Goal: Contribute content

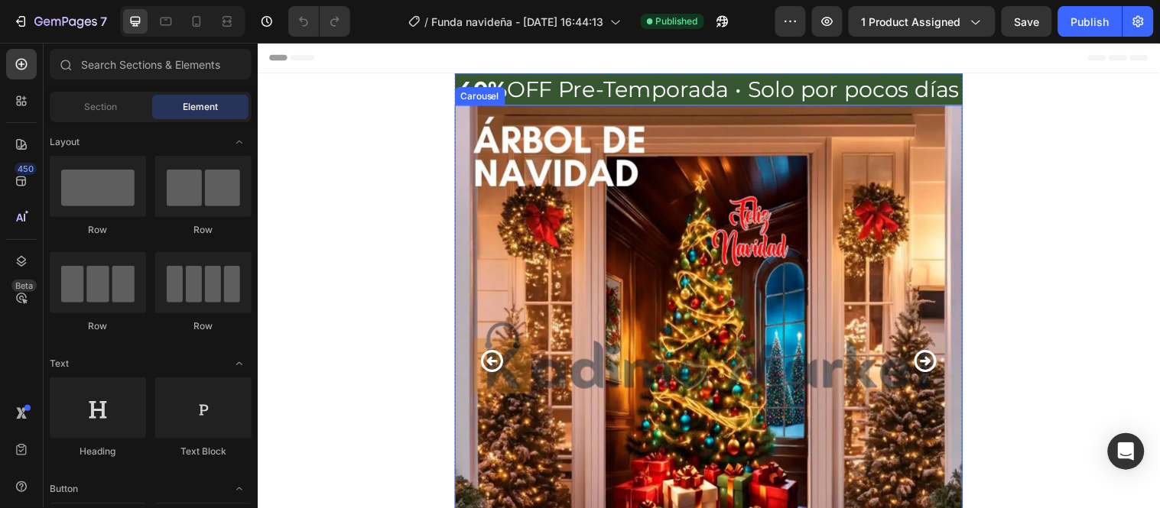
click at [923, 367] on icon "Carousel Next Arrow" at bounding box center [936, 365] width 27 height 27
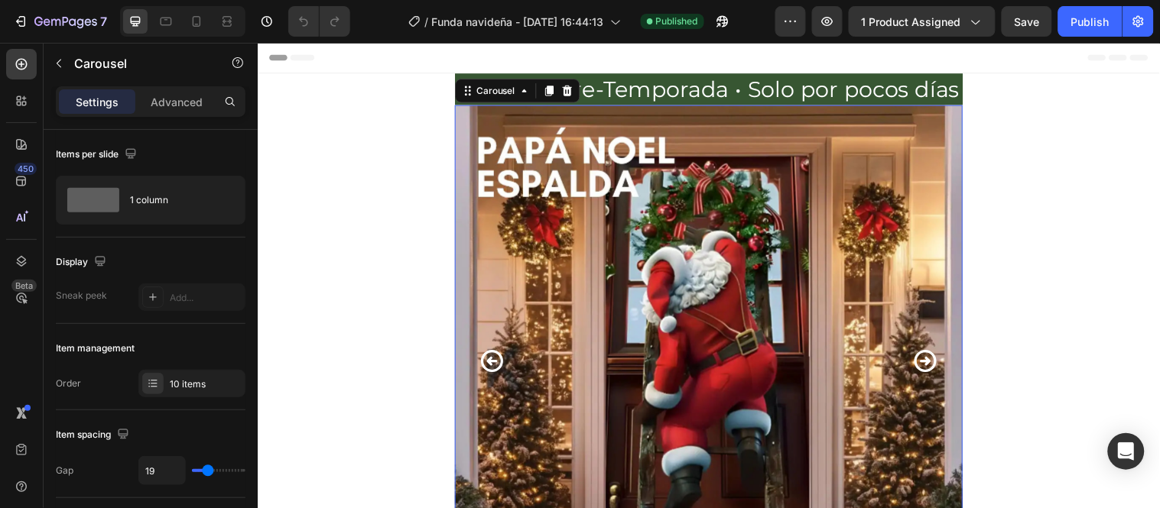
click at [929, 366] on icon "Carousel Next Arrow" at bounding box center [935, 366] width 23 height 23
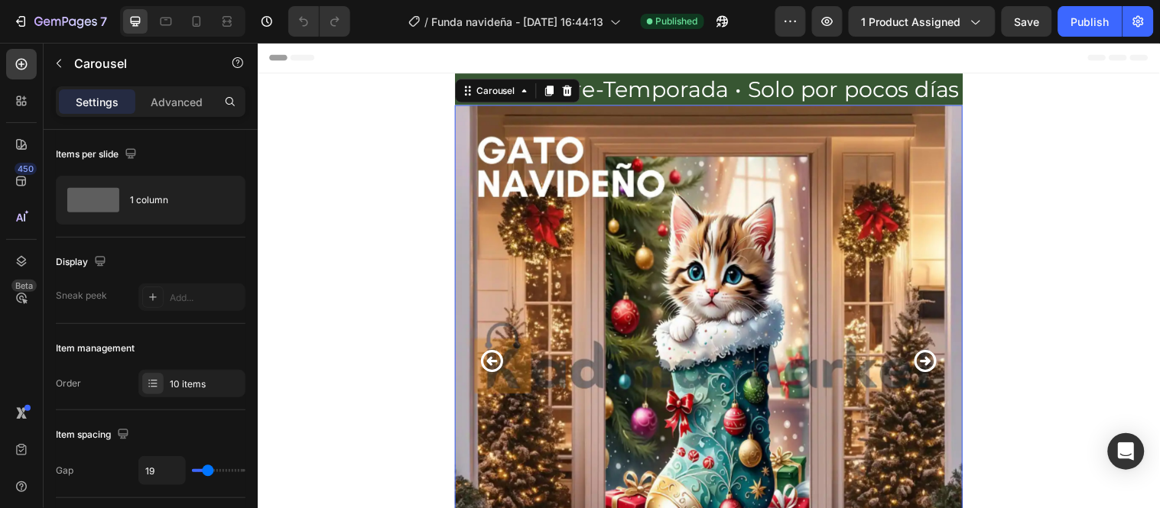
click at [929, 364] on icon "Carousel Next Arrow" at bounding box center [936, 365] width 27 height 27
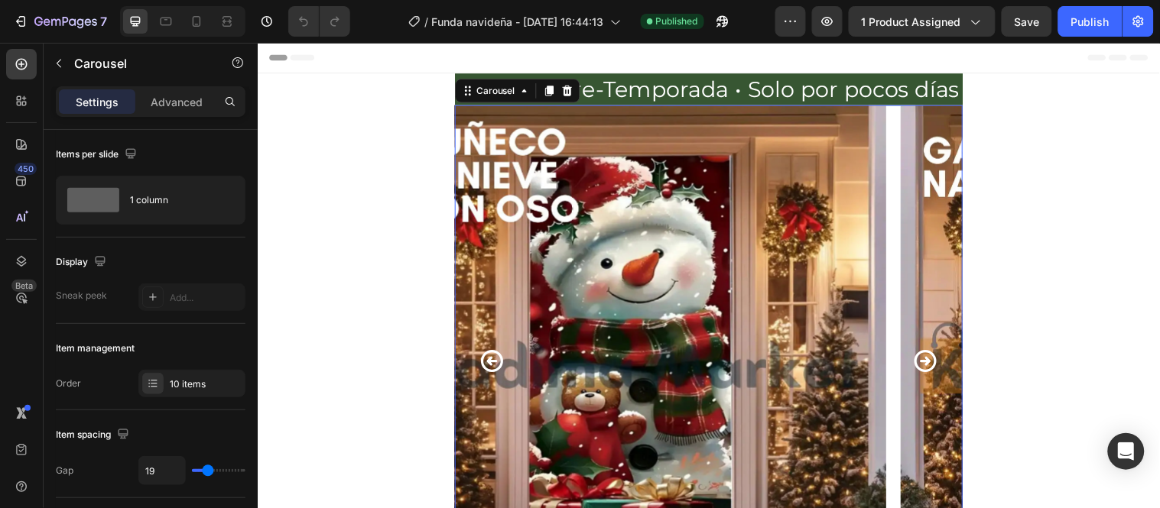
click at [929, 364] on icon "Carousel Next Arrow" at bounding box center [936, 365] width 27 height 27
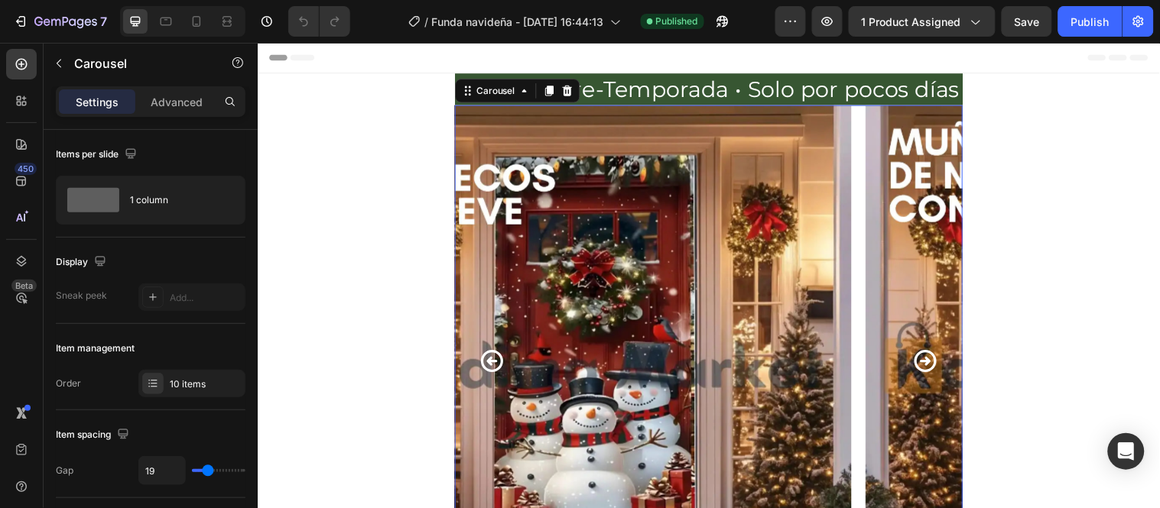
click at [929, 364] on icon "Carousel Next Arrow" at bounding box center [936, 365] width 27 height 27
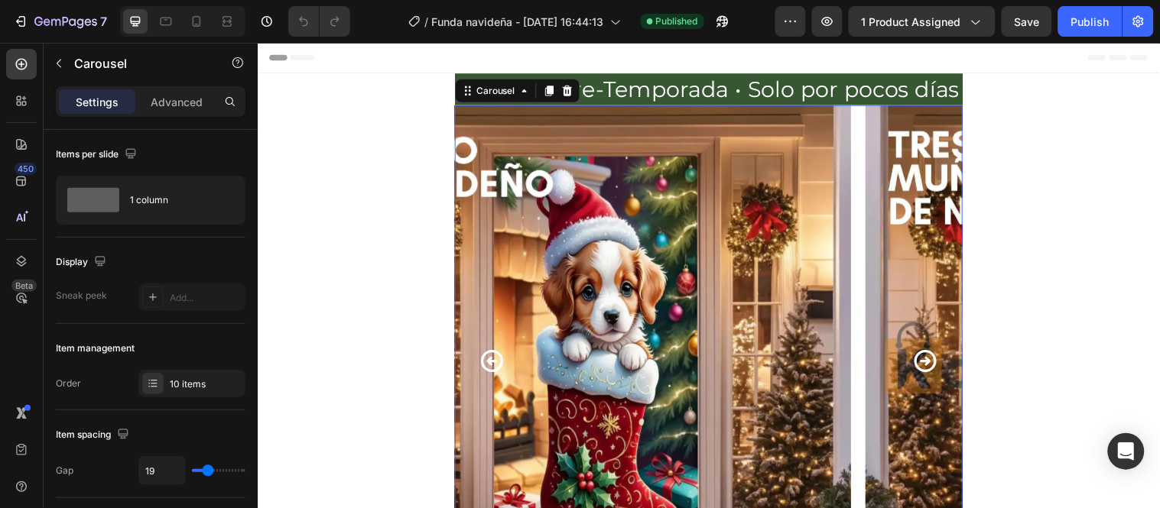
click at [929, 364] on icon "Carousel Next Arrow" at bounding box center [936, 365] width 27 height 27
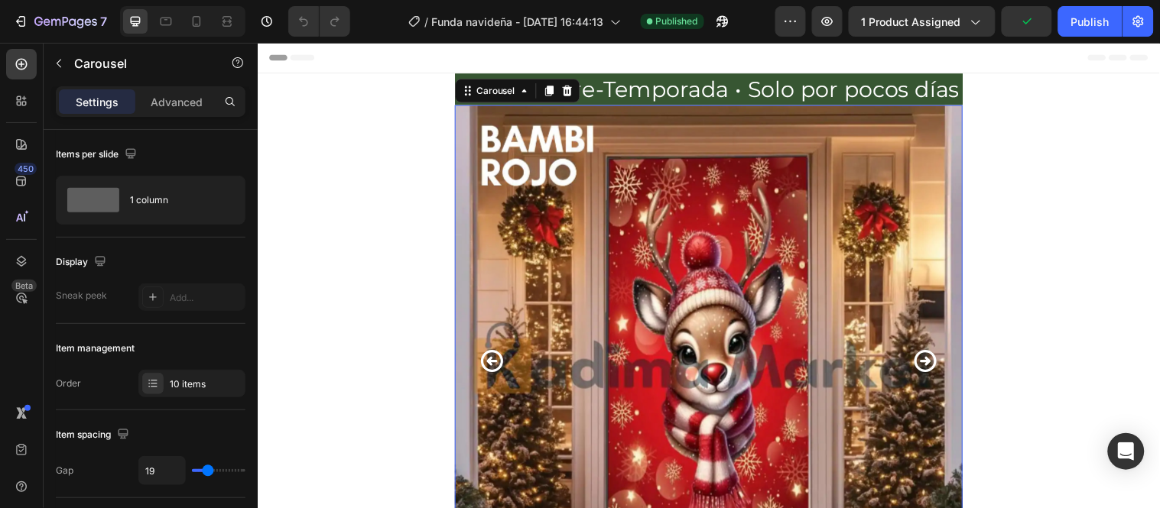
click at [929, 364] on icon "Carousel Next Arrow" at bounding box center [936, 365] width 27 height 27
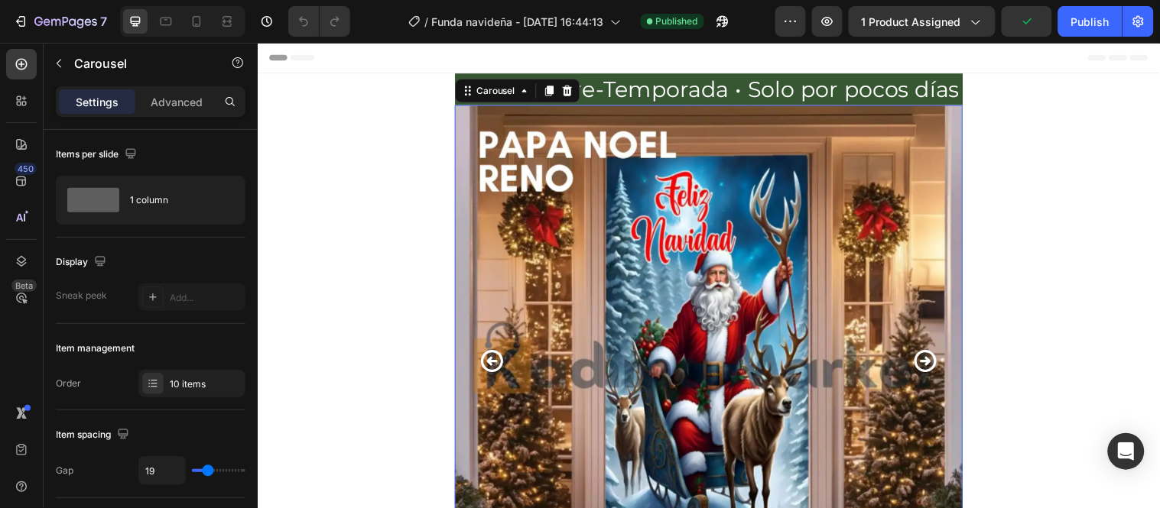
click at [929, 364] on icon "Carousel Next Arrow" at bounding box center [936, 365] width 27 height 27
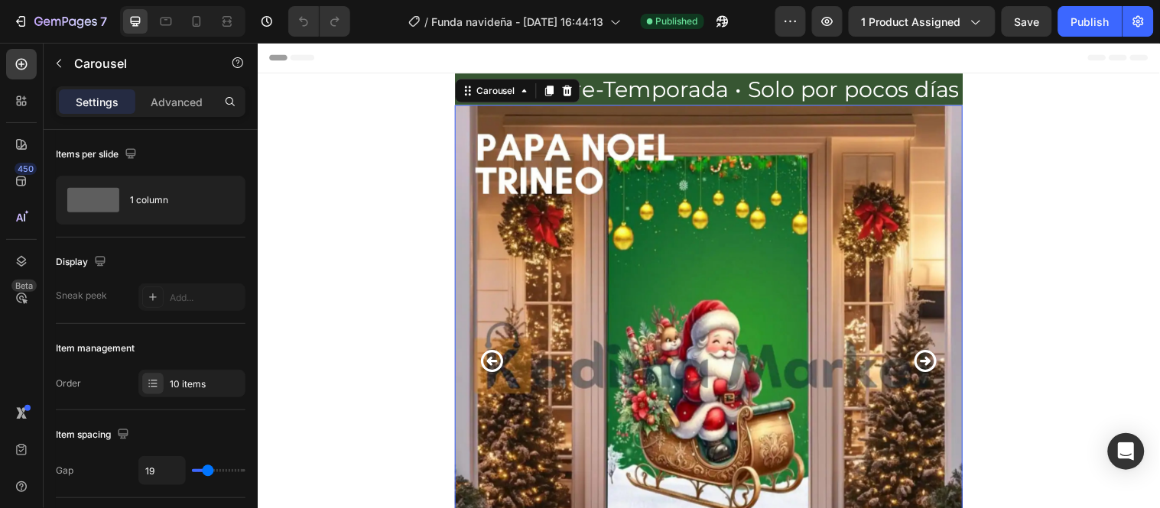
click at [930, 364] on icon "Carousel Next Arrow" at bounding box center [935, 366] width 23 height 23
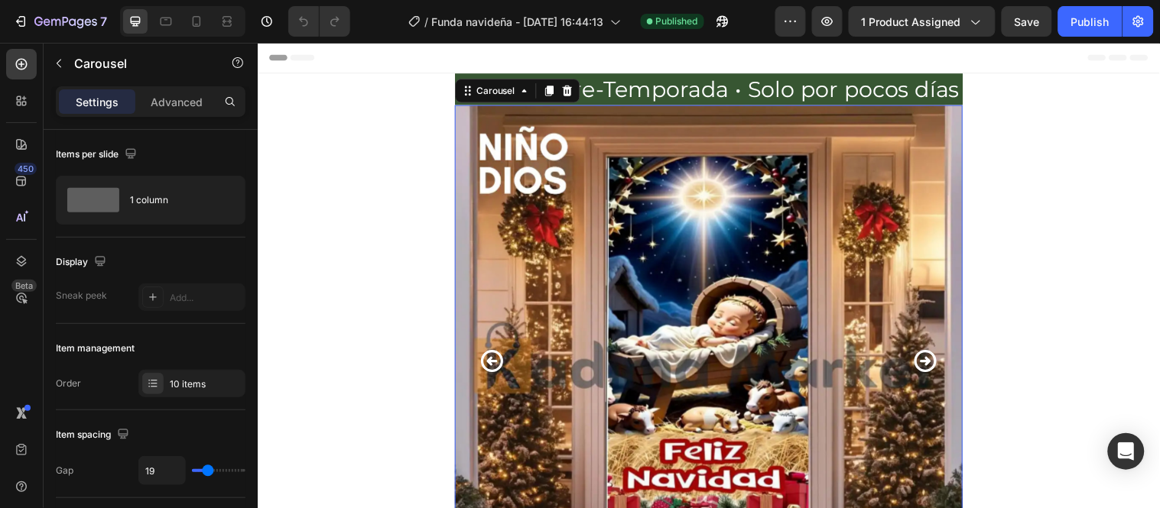
click at [930, 364] on icon "Carousel Next Arrow" at bounding box center [935, 366] width 23 height 23
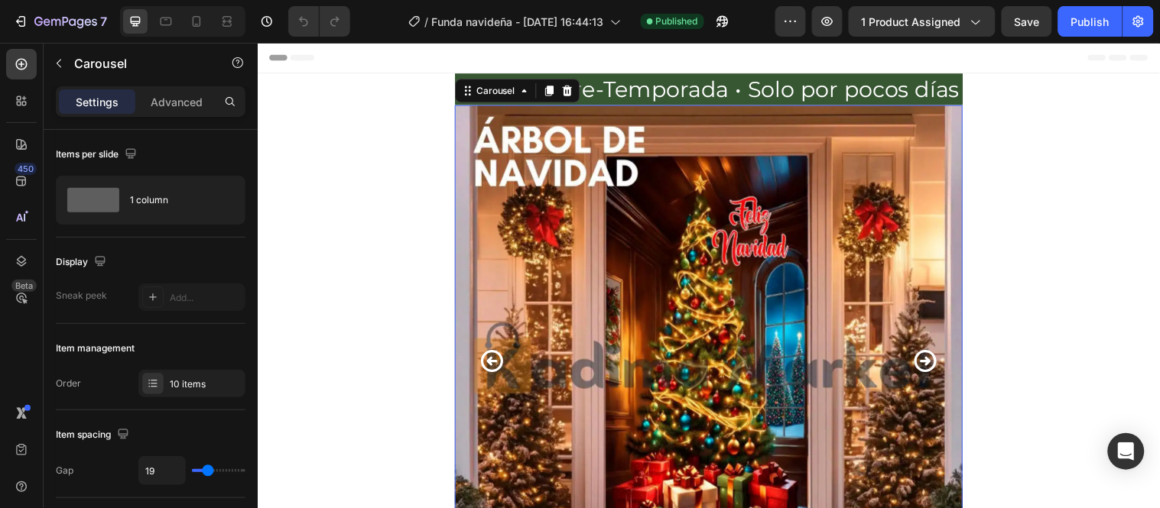
click at [497, 362] on icon "Carousel Back Arrow" at bounding box center [495, 365] width 27 height 27
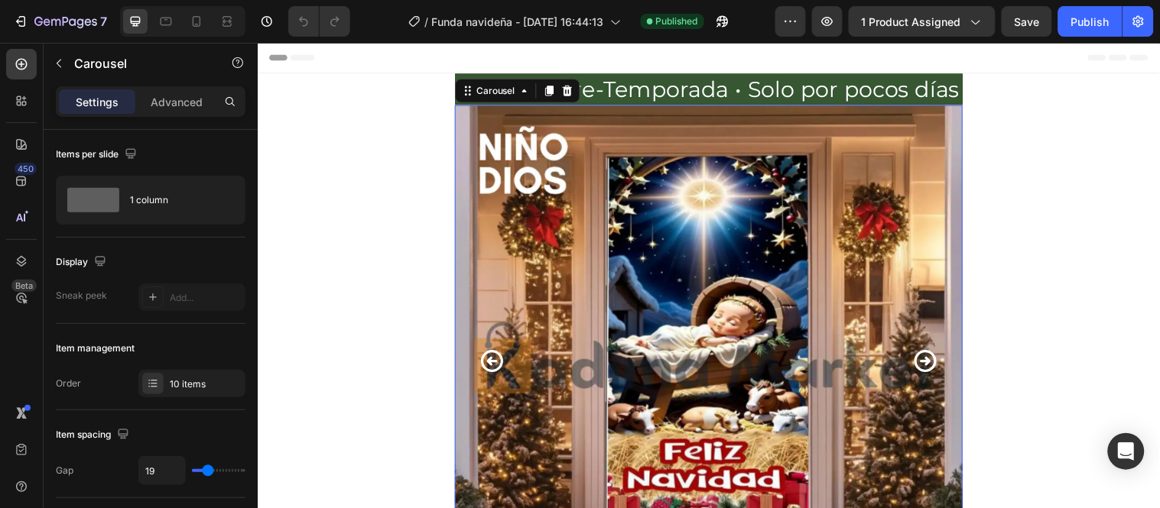
click at [585, 282] on img at bounding box center [716, 363] width 516 height 516
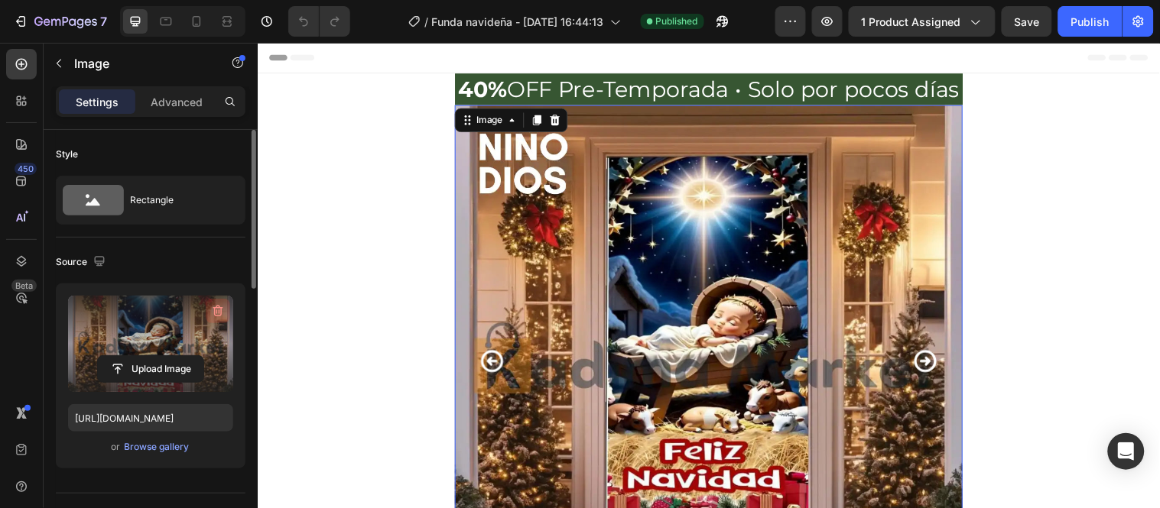
click at [216, 307] on icon "button" at bounding box center [217, 310] width 15 height 15
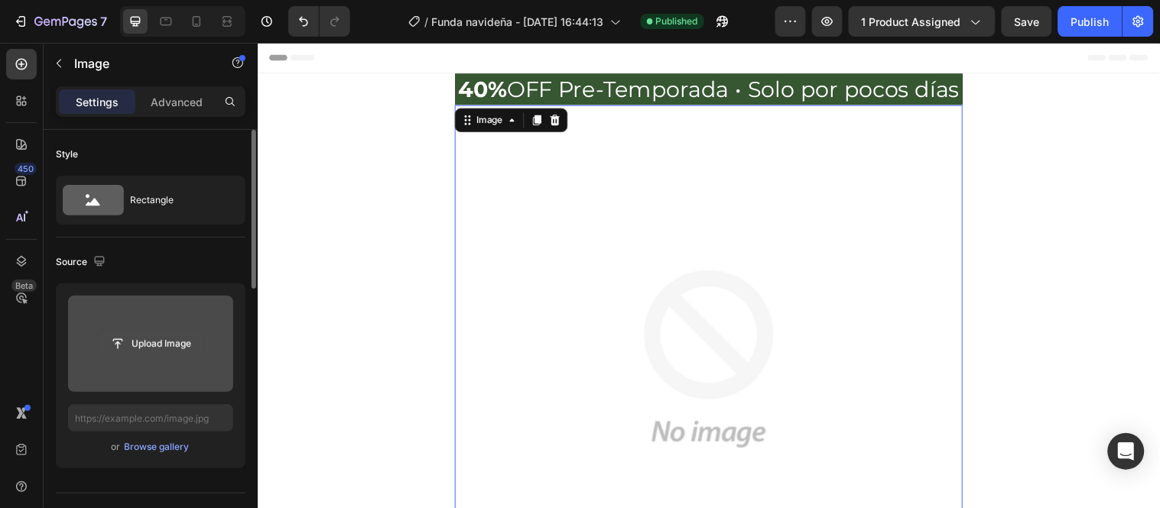
click at [180, 349] on input "file" at bounding box center [150, 344] width 105 height 26
click at [138, 352] on input "file" at bounding box center [150, 344] width 105 height 26
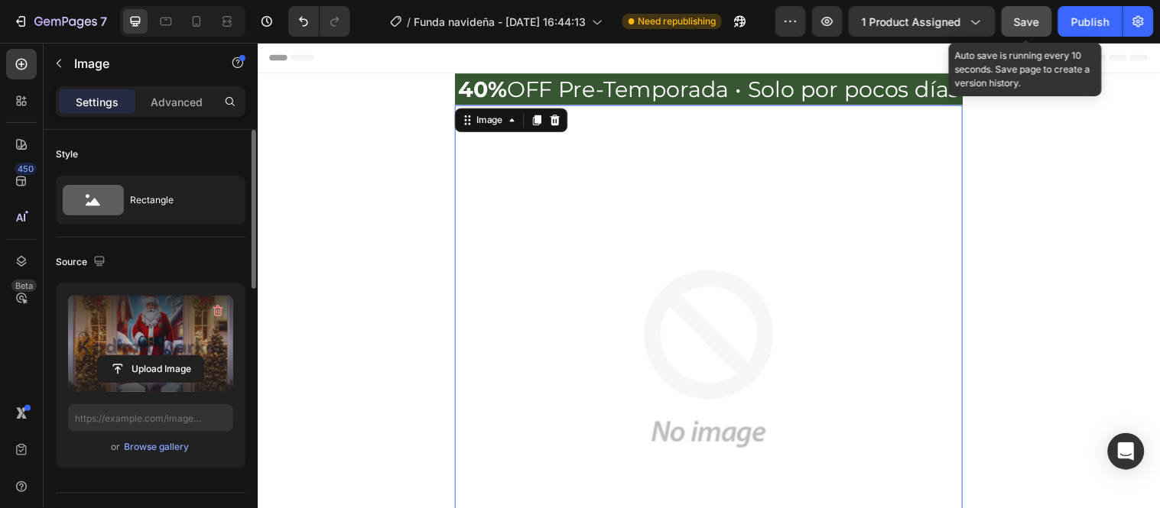
type input "[URL][DOMAIN_NAME]"
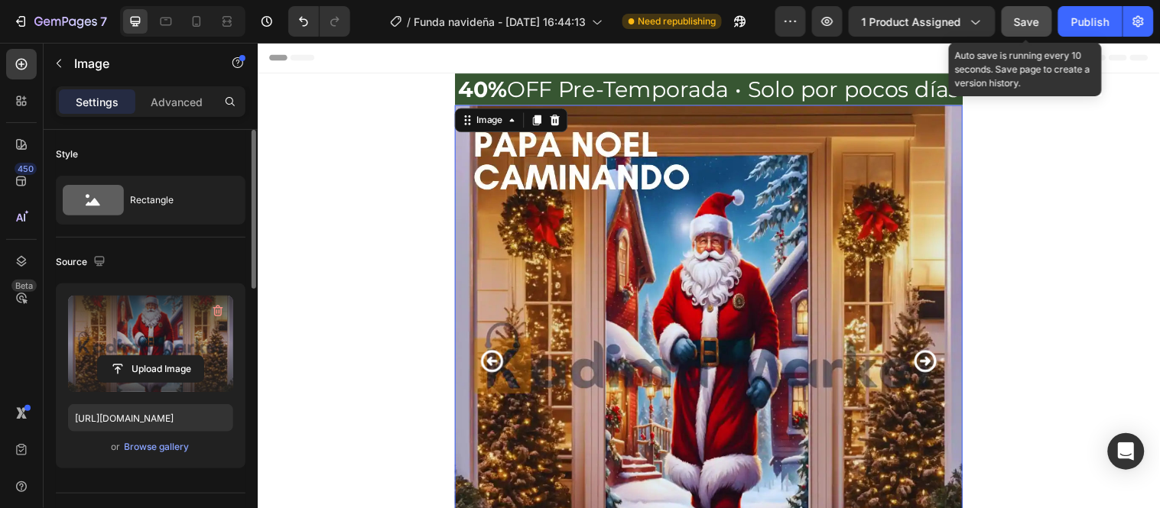
click at [1018, 21] on span "Save" at bounding box center [1026, 21] width 25 height 13
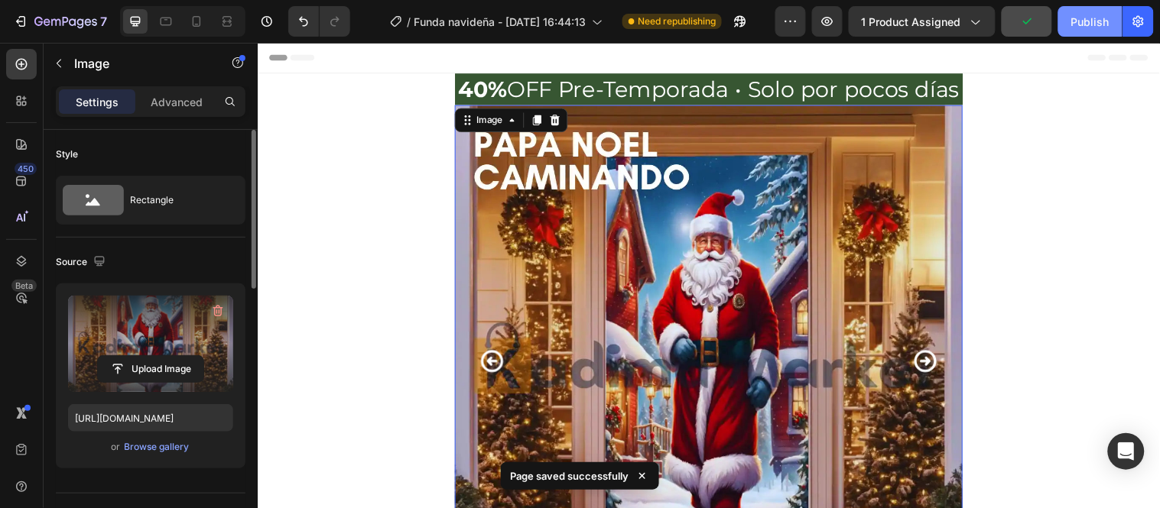
click at [1085, 28] on div "Publish" at bounding box center [1090, 22] width 38 height 16
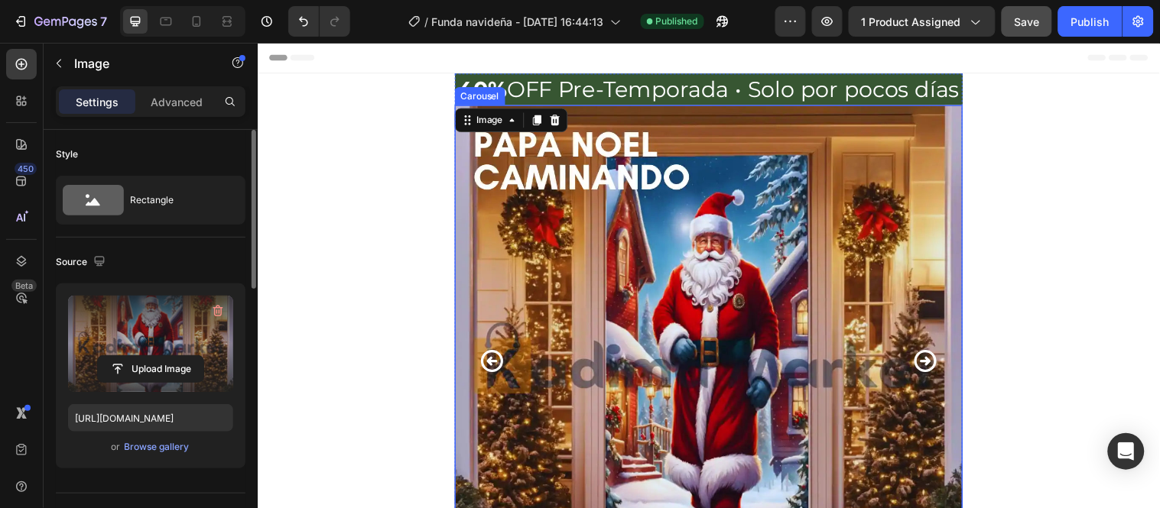
click at [934, 366] on icon "Carousel Next Arrow" at bounding box center [935, 366] width 23 height 23
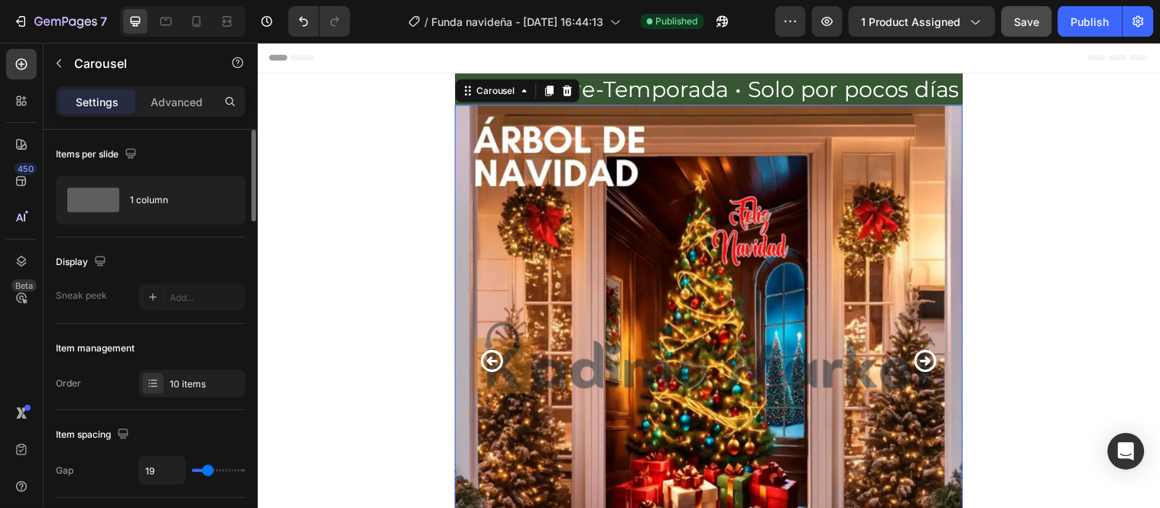
click at [934, 366] on icon "Carousel Next Arrow" at bounding box center [935, 366] width 23 height 23
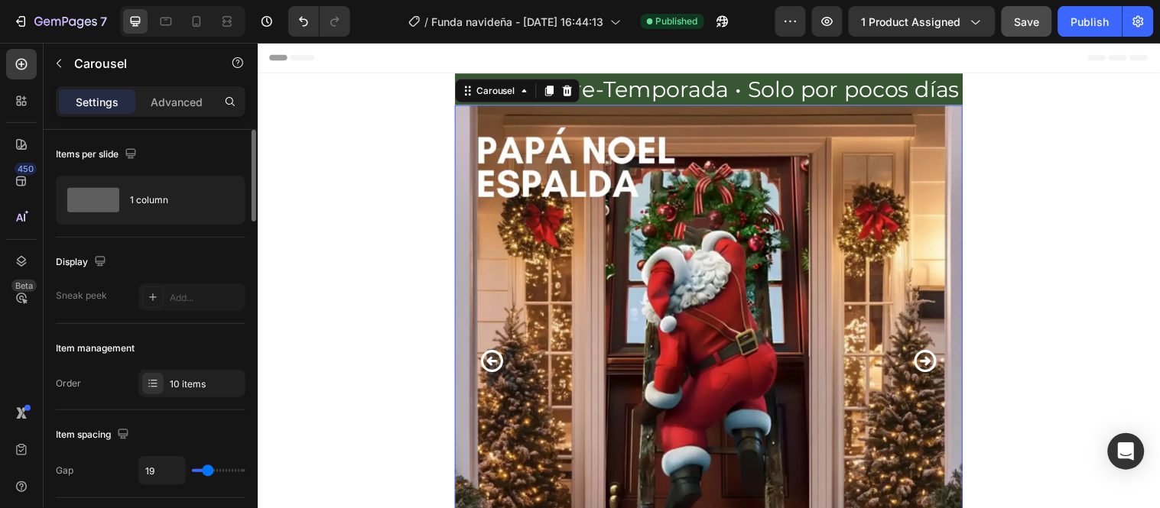
click at [934, 366] on icon "Carousel Next Arrow" at bounding box center [935, 366] width 23 height 23
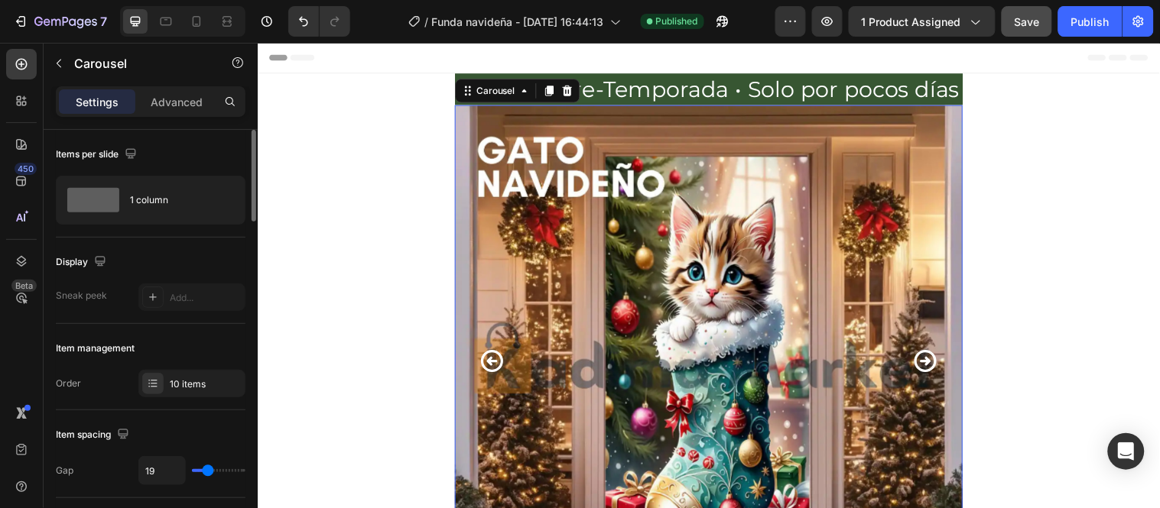
click at [935, 366] on icon "Carousel Next Arrow" at bounding box center [936, 365] width 27 height 27
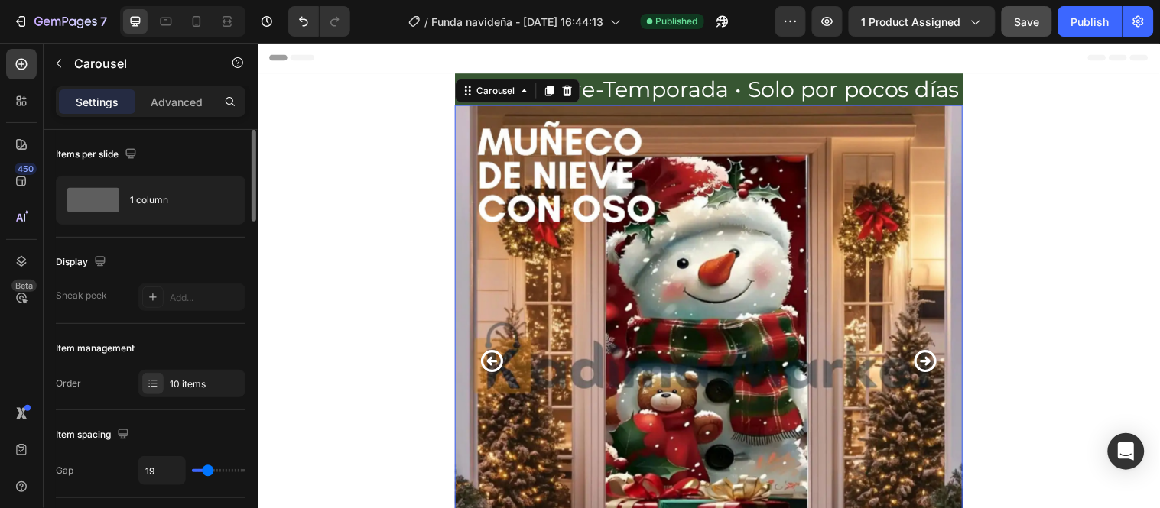
click at [935, 367] on icon "Carousel Next Arrow" at bounding box center [936, 365] width 27 height 27
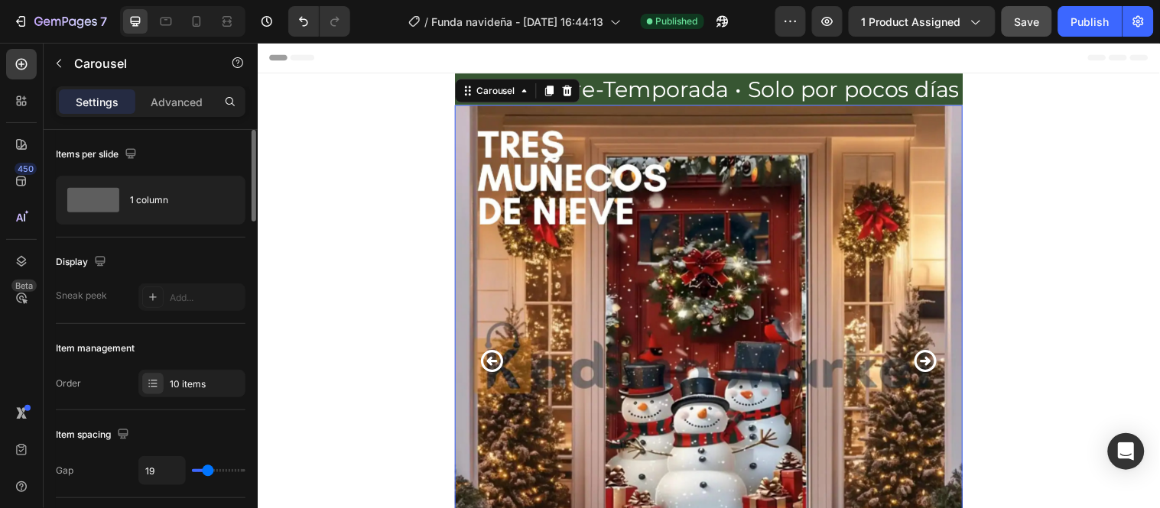
click at [935, 367] on icon "Carousel Next Arrow" at bounding box center [936, 365] width 27 height 27
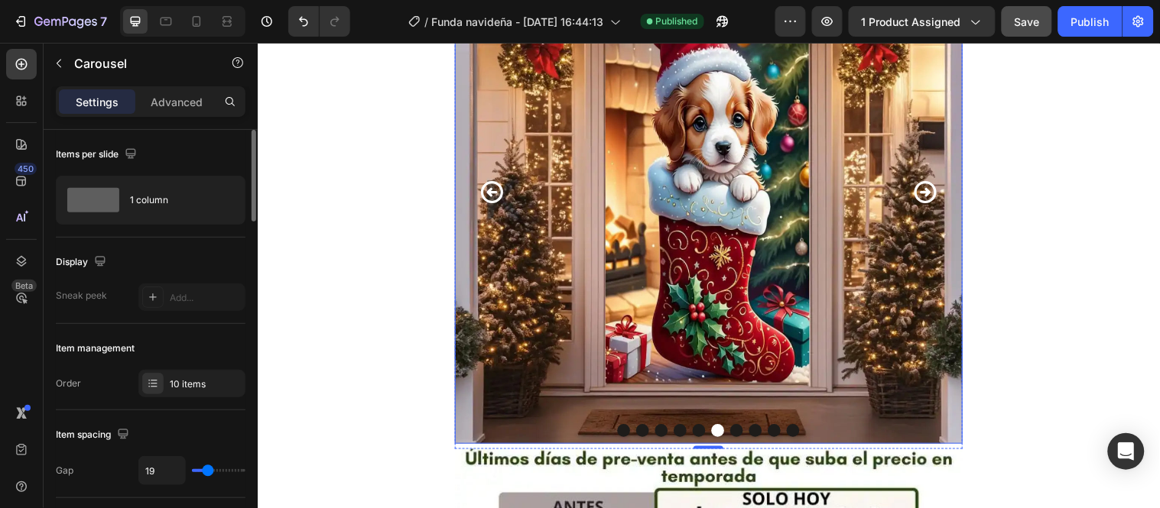
scroll to position [170, 0]
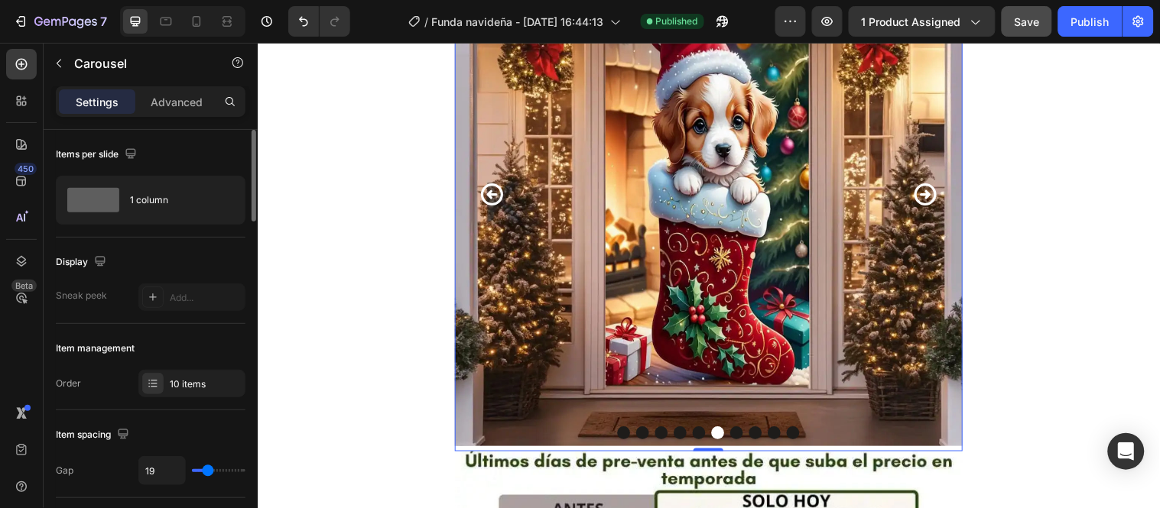
click at [936, 194] on icon "Carousel Next Arrow" at bounding box center [936, 196] width 27 height 27
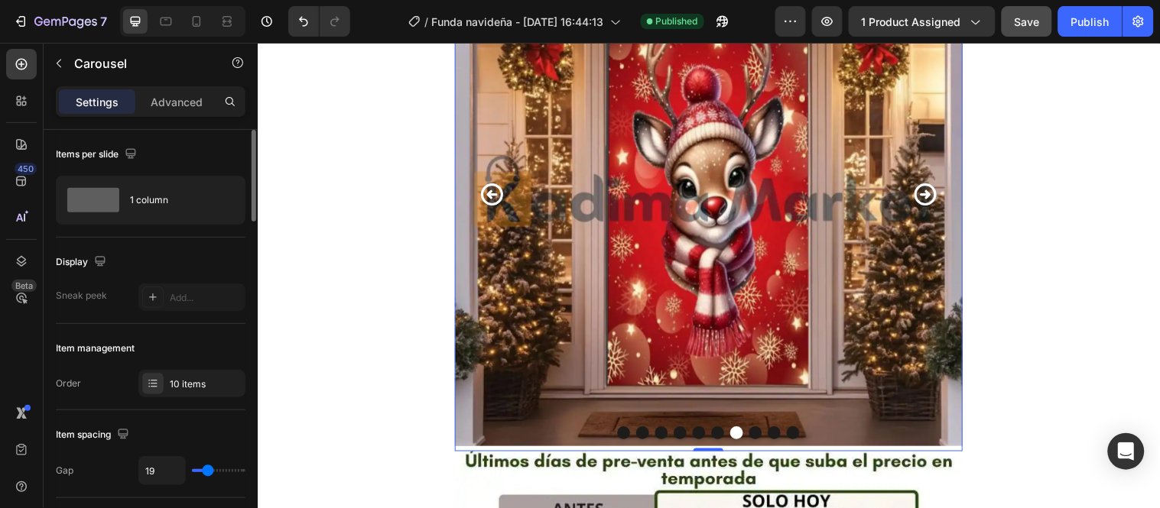
drag, startPoint x: 935, startPoint y: 195, endPoint x: 905, endPoint y: 222, distance: 40.6
click at [935, 193] on icon "Carousel Next Arrow" at bounding box center [936, 196] width 27 height 27
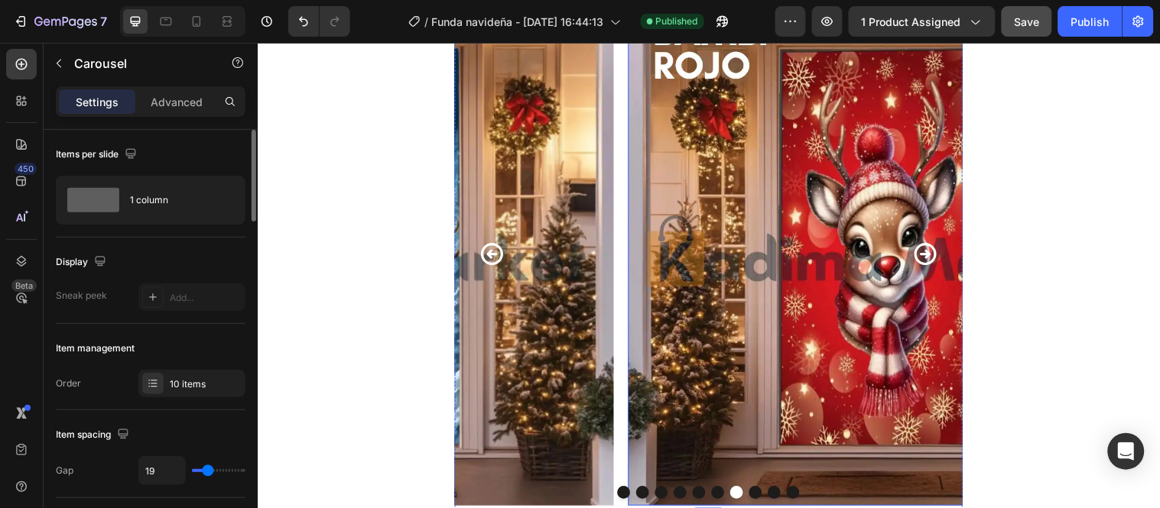
scroll to position [85, 0]
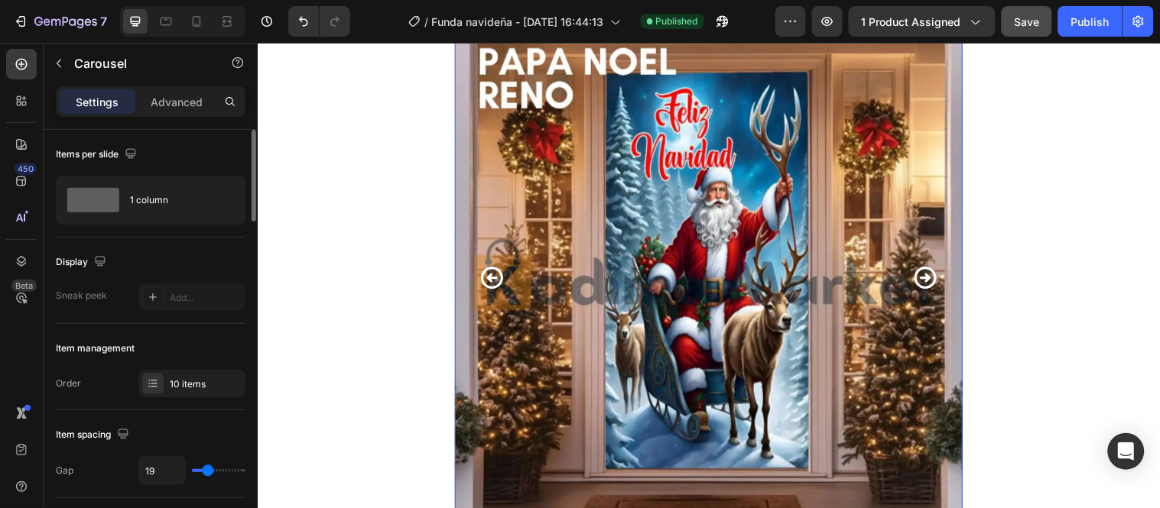
click at [938, 284] on icon "Carousel Next Arrow" at bounding box center [935, 281] width 23 height 23
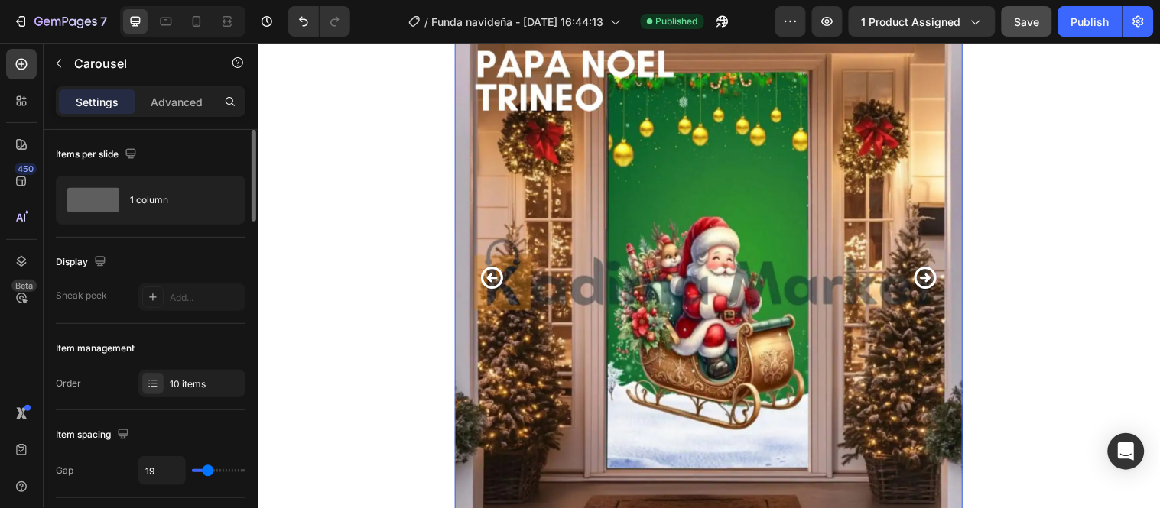
click at [936, 282] on icon "Carousel Next Arrow" at bounding box center [936, 281] width 27 height 27
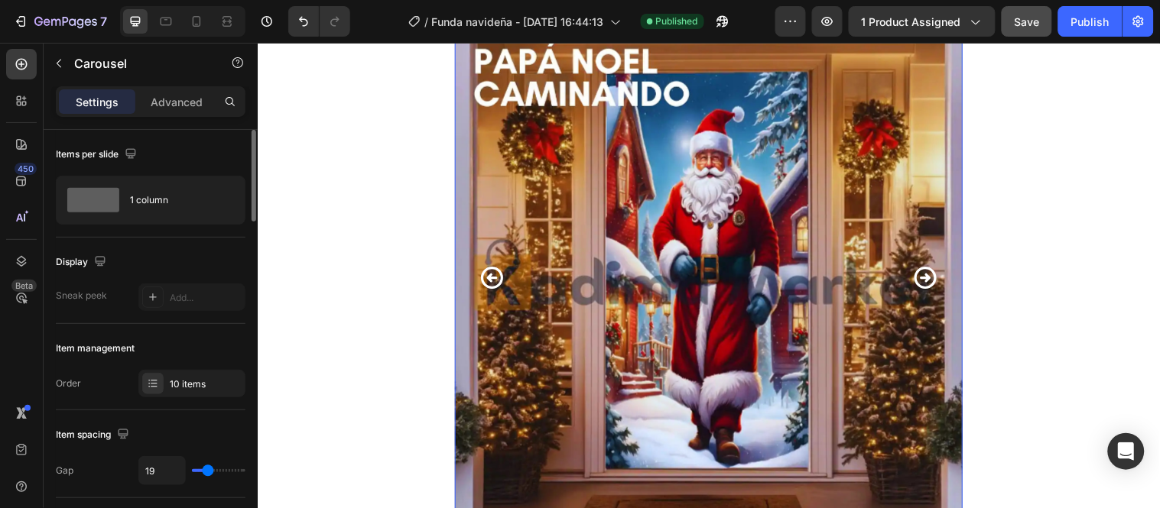
click at [936, 281] on icon "Carousel Next Arrow" at bounding box center [936, 281] width 27 height 27
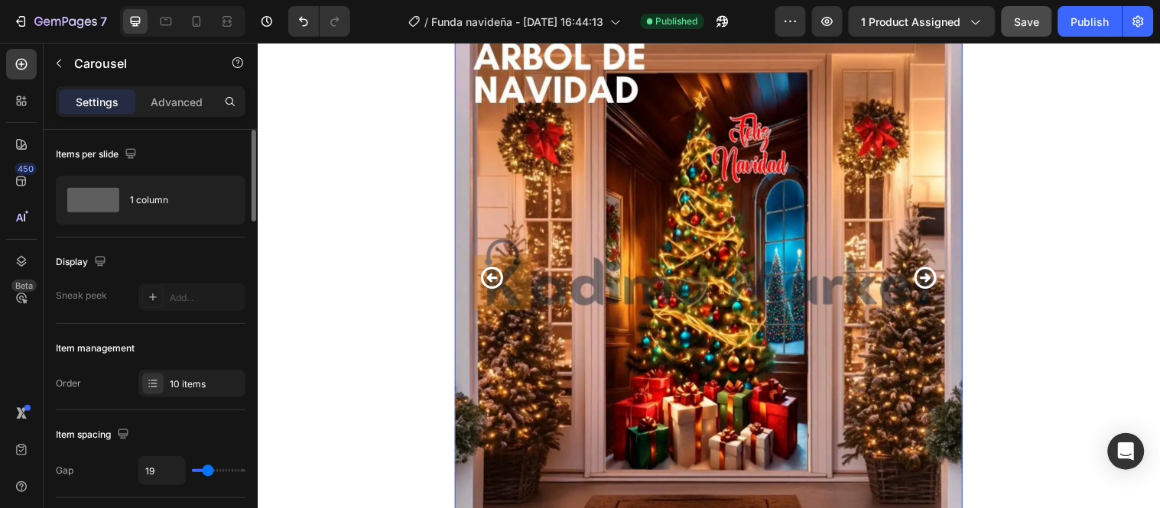
click at [935, 281] on icon "Carousel Next Arrow" at bounding box center [936, 281] width 27 height 27
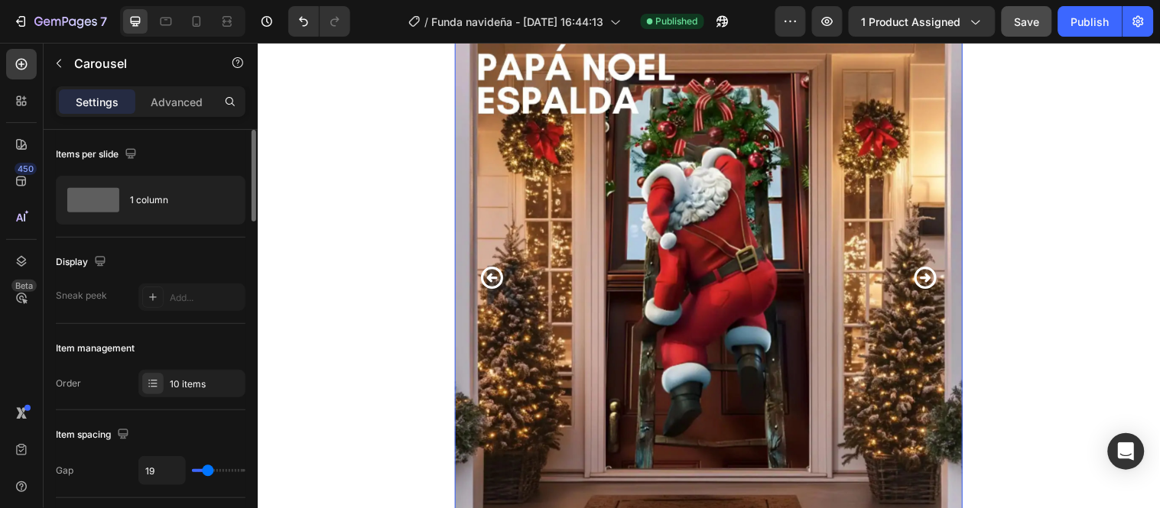
click at [930, 281] on icon "Carousel Next Arrow" at bounding box center [935, 281] width 23 height 23
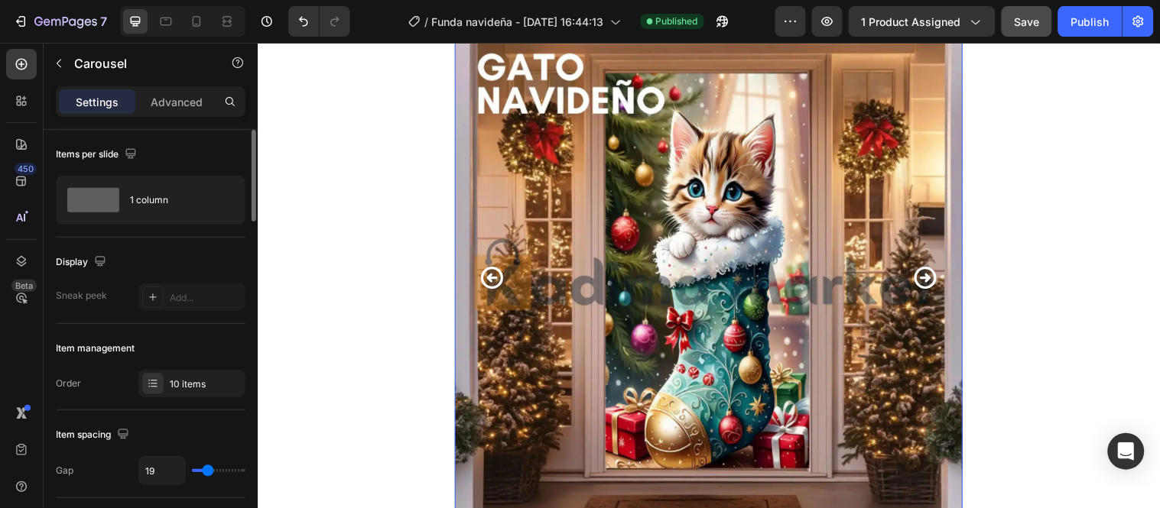
click at [932, 275] on icon "Carousel Next Arrow" at bounding box center [936, 281] width 27 height 27
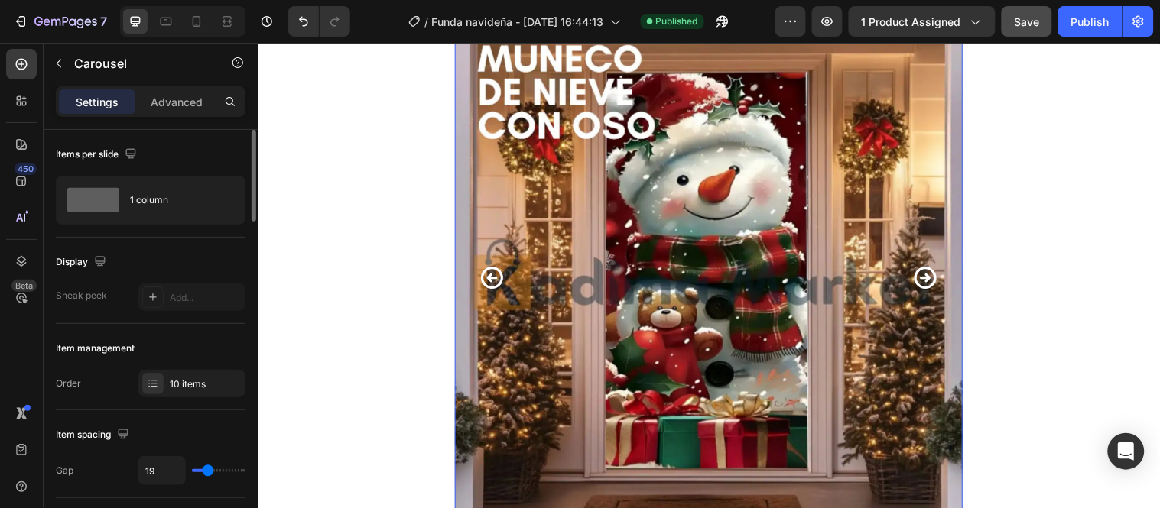
click at [932, 275] on icon "Carousel Next Arrow" at bounding box center [936, 281] width 27 height 27
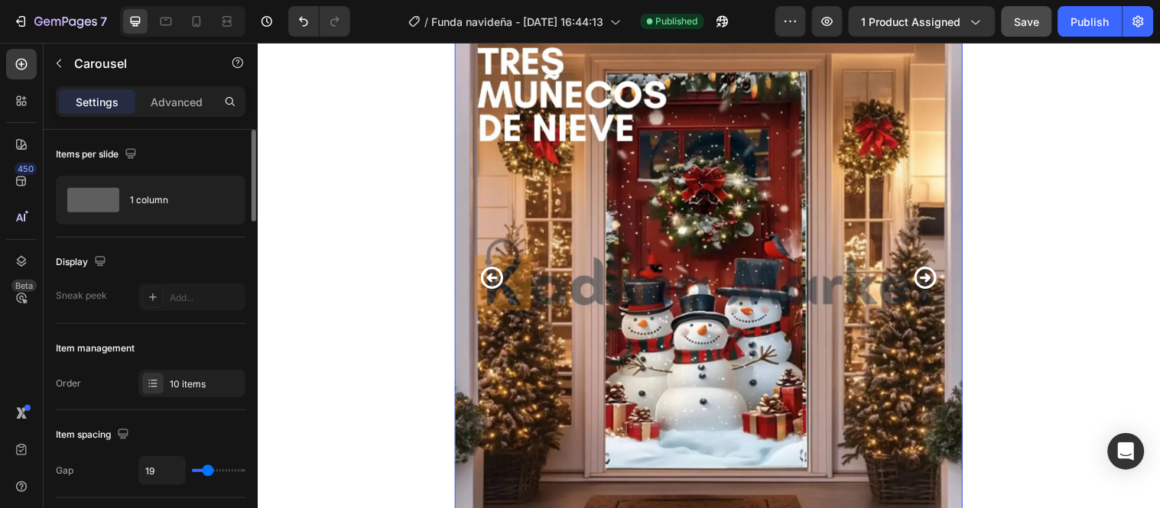
click at [932, 275] on icon "Carousel Next Arrow" at bounding box center [936, 281] width 27 height 27
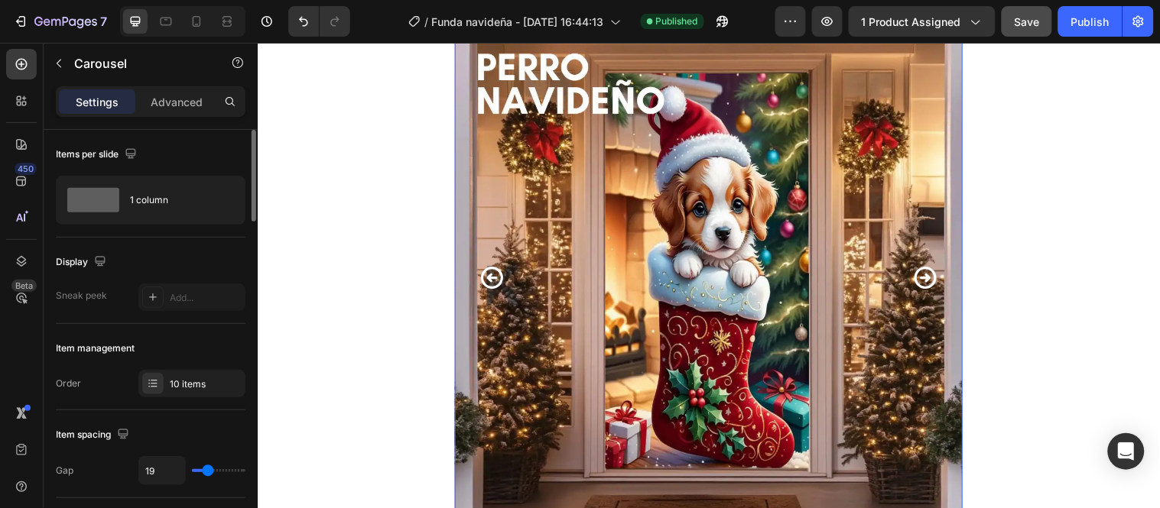
click at [932, 275] on icon "Carousel Next Arrow" at bounding box center [936, 281] width 27 height 27
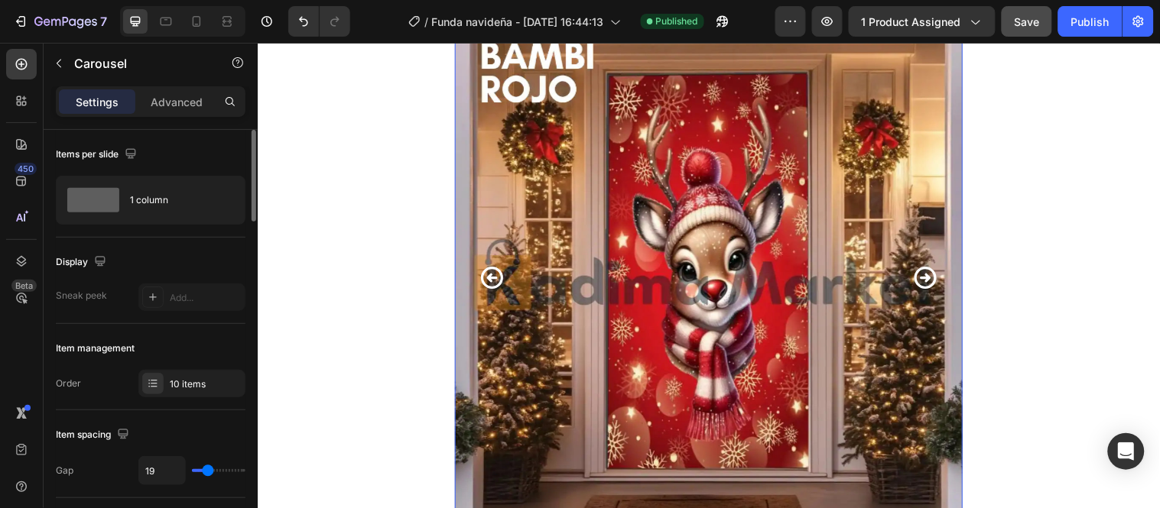
click at [932, 275] on icon "Carousel Next Arrow" at bounding box center [936, 281] width 27 height 27
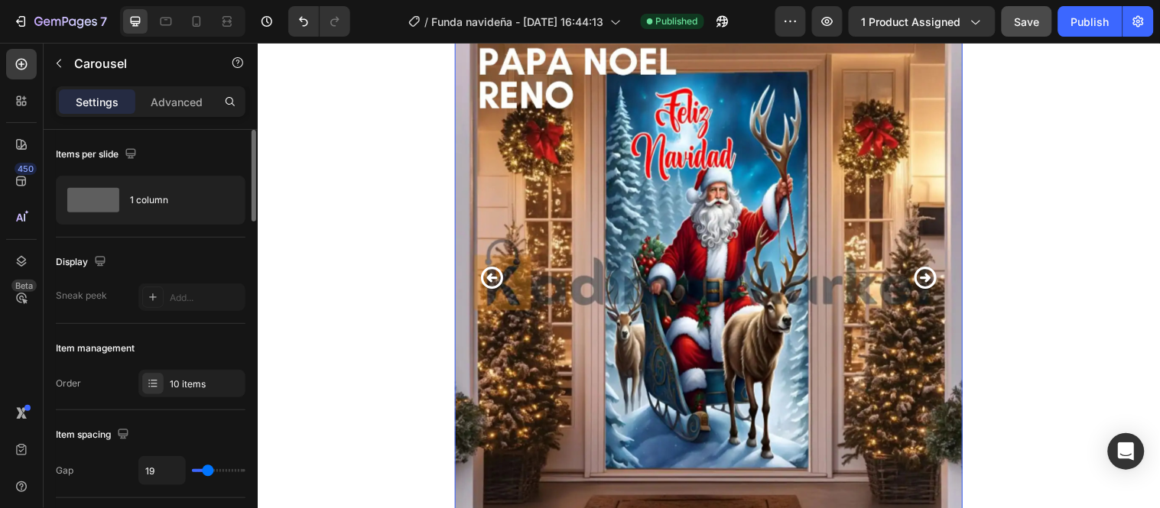
click at [932, 275] on icon "Carousel Next Arrow" at bounding box center [936, 281] width 27 height 27
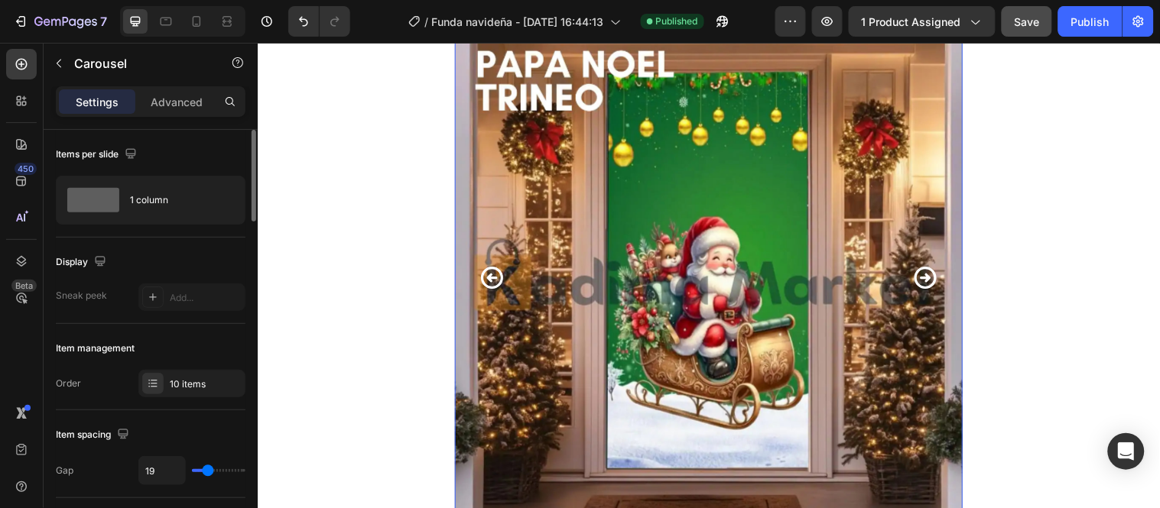
click at [932, 275] on icon "Carousel Next Arrow" at bounding box center [936, 281] width 27 height 27
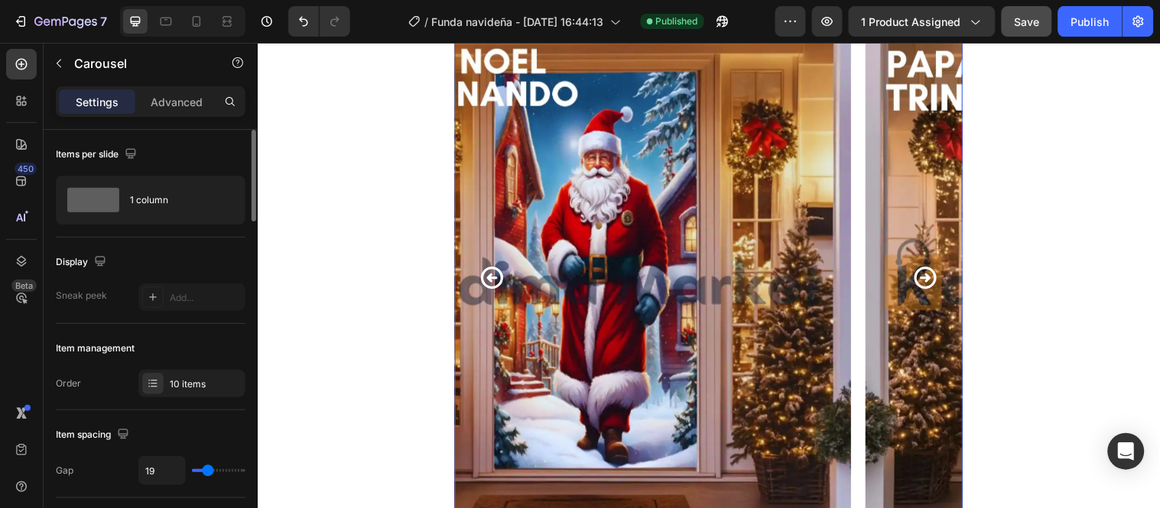
click at [932, 275] on icon "Carousel Next Arrow" at bounding box center [936, 281] width 27 height 27
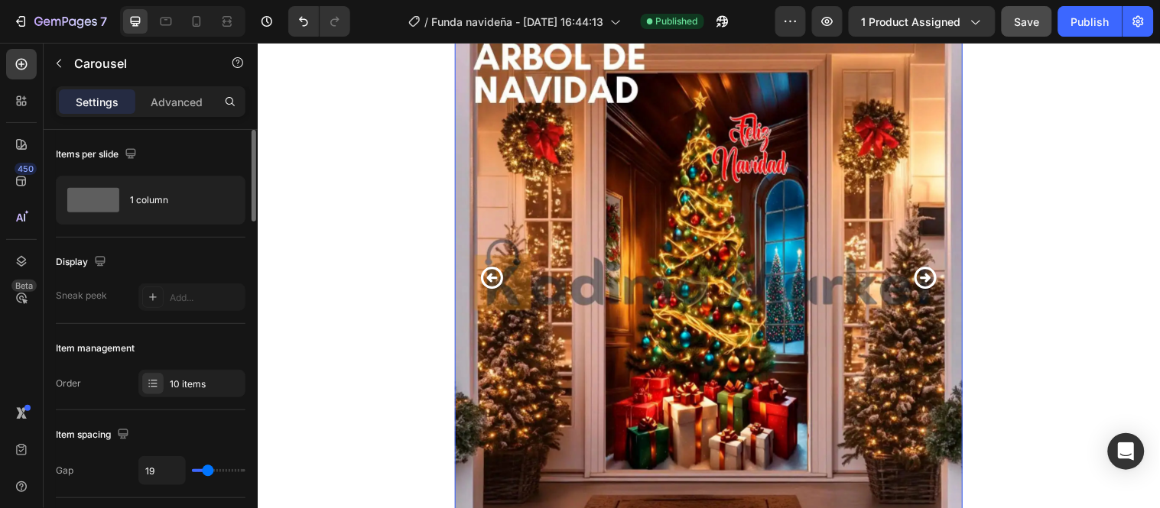
click at [932, 275] on icon "Carousel Next Arrow" at bounding box center [936, 281] width 27 height 27
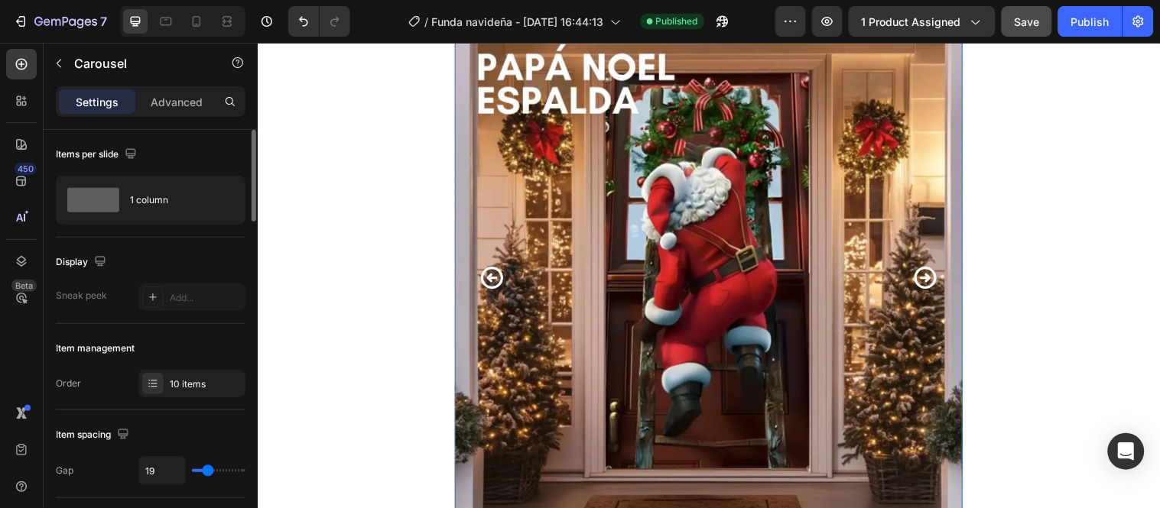
click at [932, 275] on icon "Carousel Next Arrow" at bounding box center [936, 281] width 27 height 27
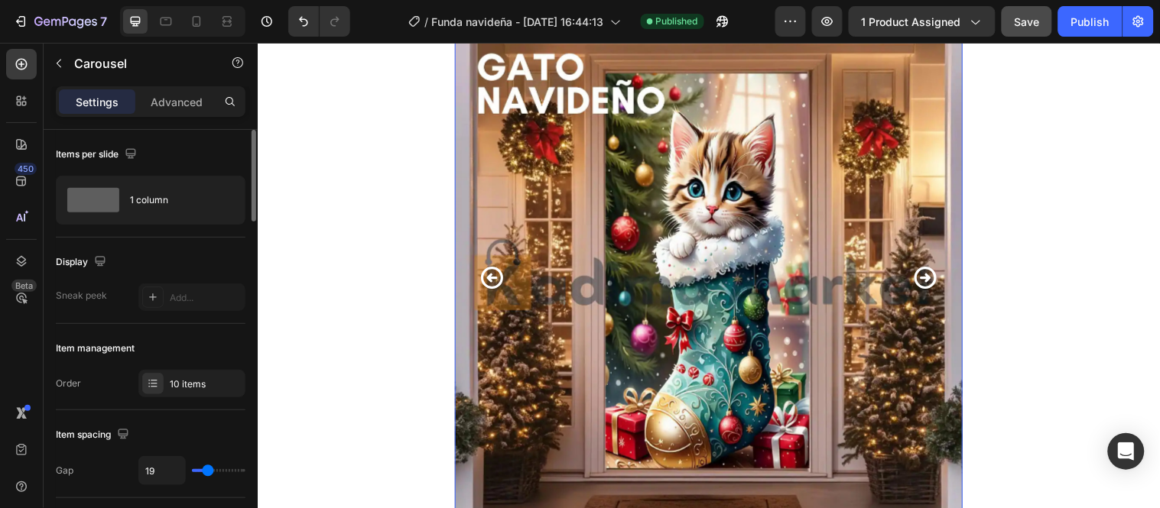
click at [932, 275] on icon "Carousel Next Arrow" at bounding box center [936, 281] width 27 height 27
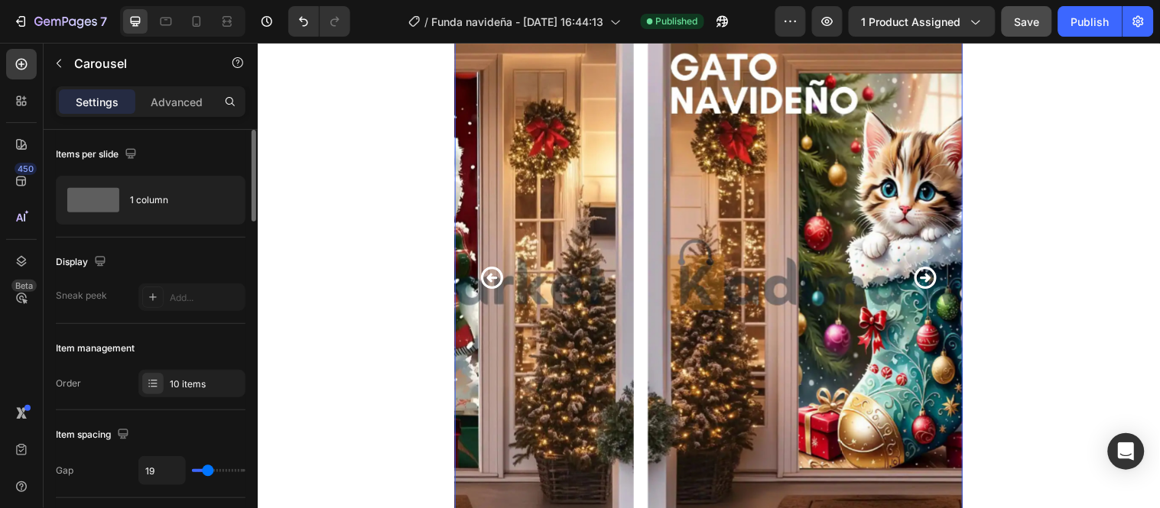
click at [932, 275] on icon "Carousel Next Arrow" at bounding box center [936, 281] width 27 height 27
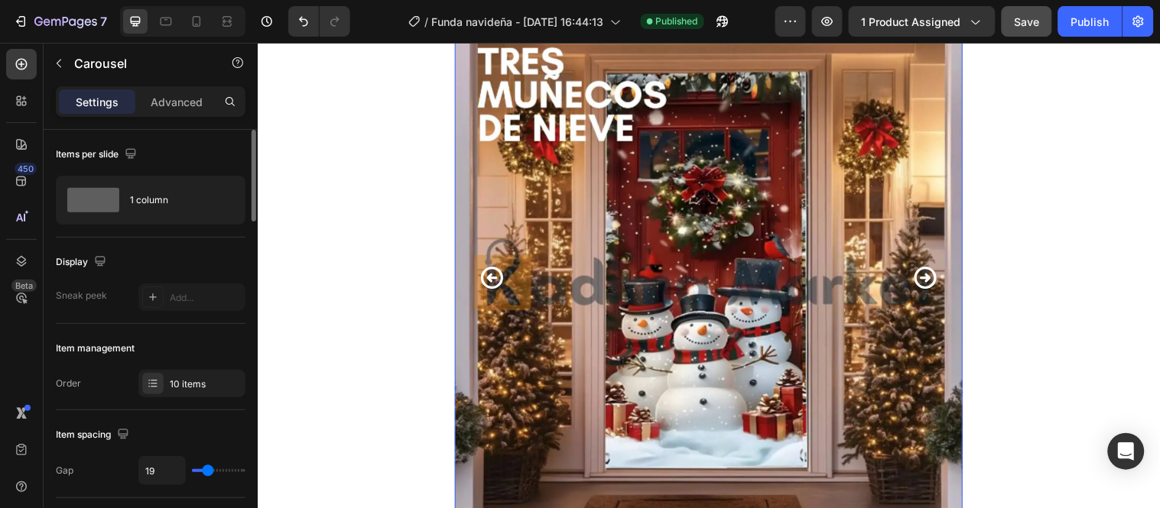
click at [932, 275] on icon "Carousel Next Arrow" at bounding box center [936, 281] width 27 height 27
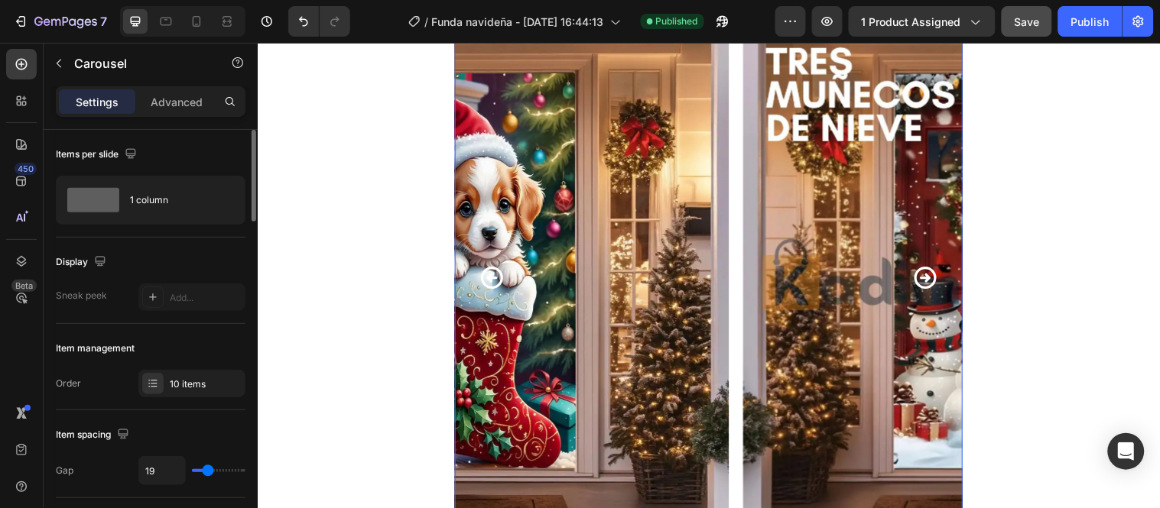
click at [932, 275] on icon "Carousel Next Arrow" at bounding box center [936, 281] width 27 height 27
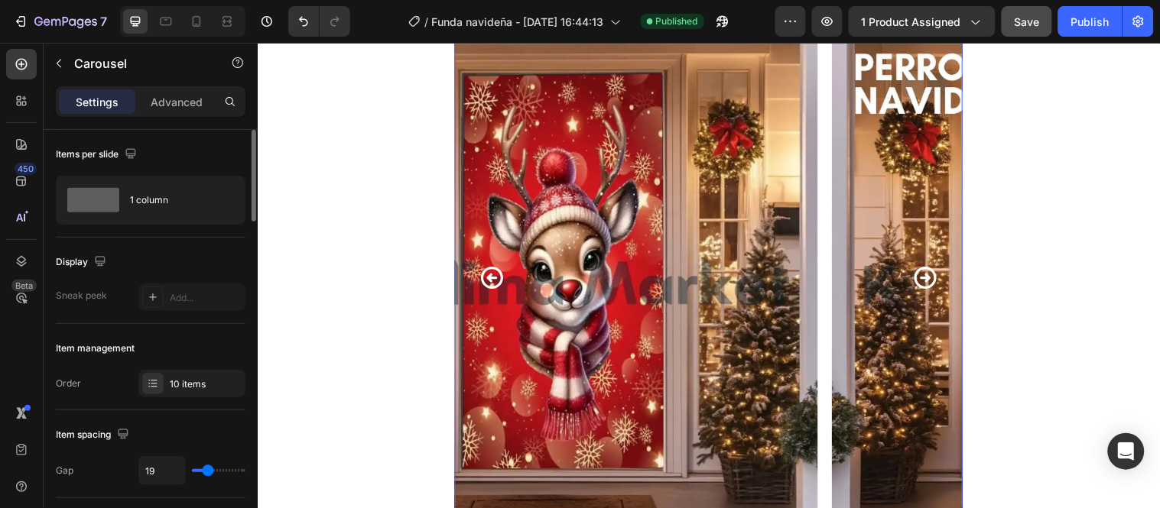
click at [932, 275] on icon "Carousel Next Arrow" at bounding box center [936, 281] width 27 height 27
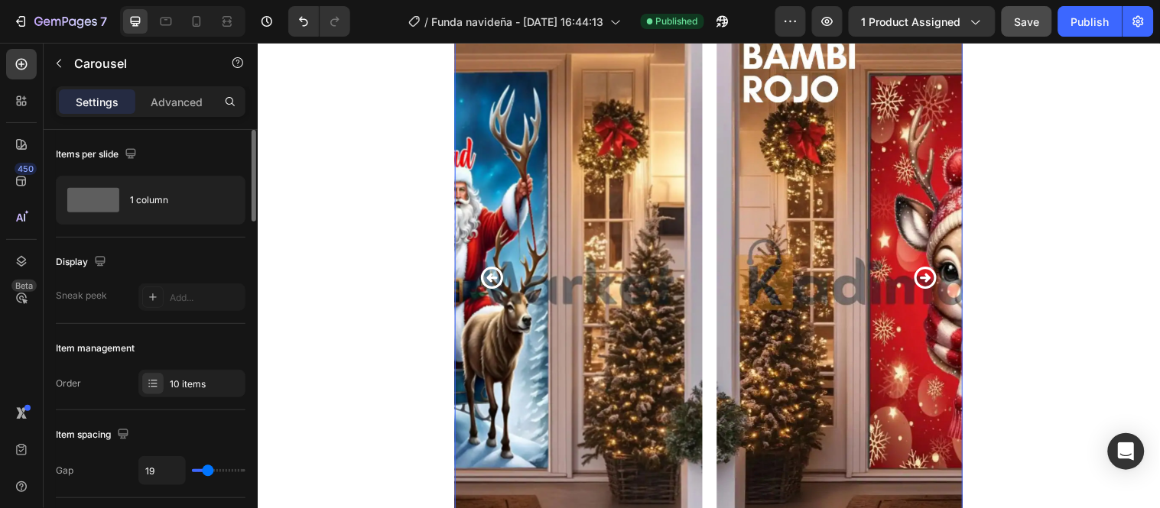
click at [932, 275] on icon "Carousel Next Arrow" at bounding box center [936, 281] width 27 height 27
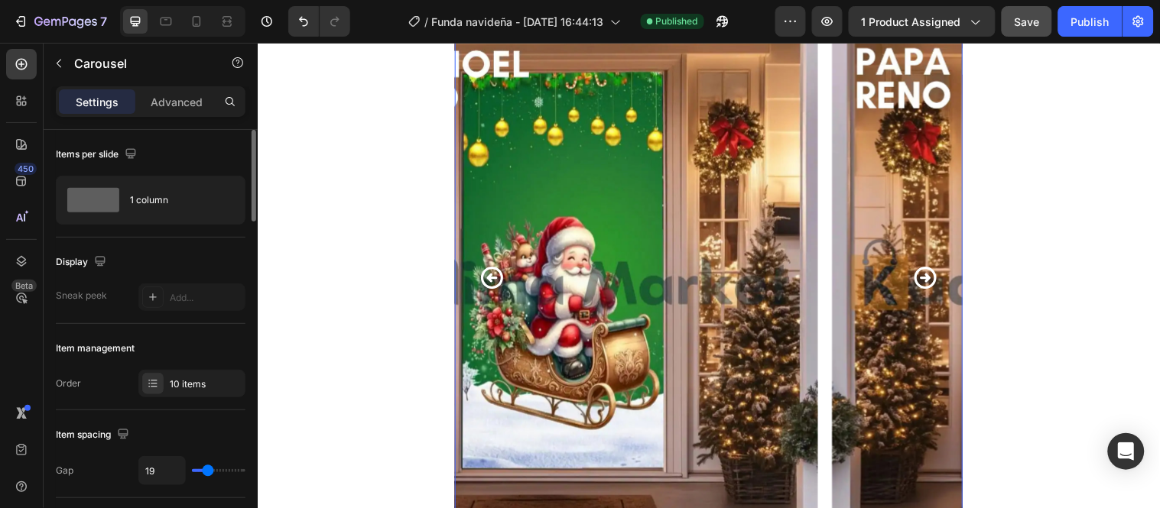
click at [932, 275] on icon "Carousel Next Arrow" at bounding box center [936, 281] width 27 height 27
